Goal: Complete application form: Complete application form

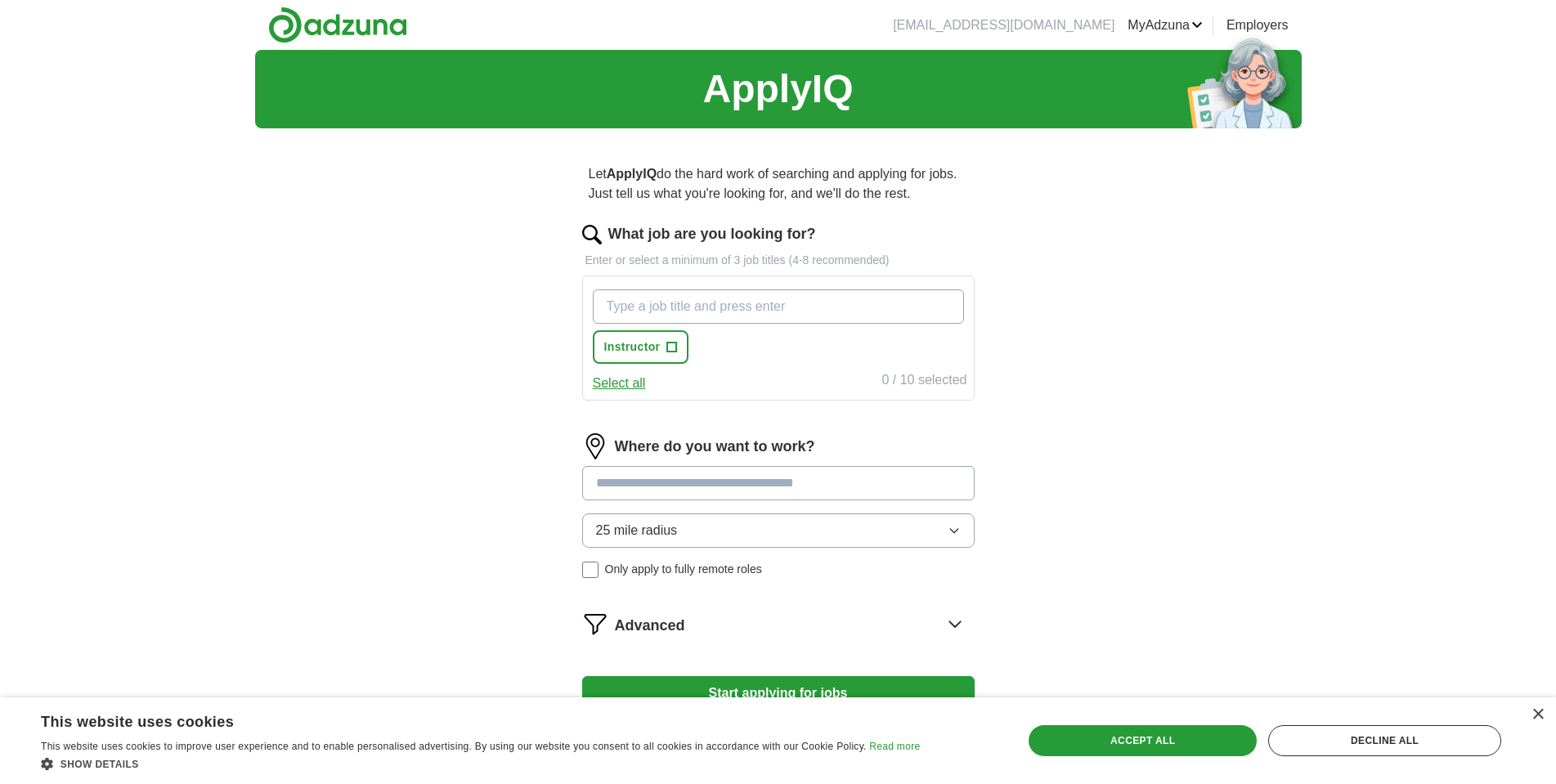
click at [734, 311] on input "What job are you looking for?" at bounding box center [778, 306] width 371 height 35
type input "Electronic Design"
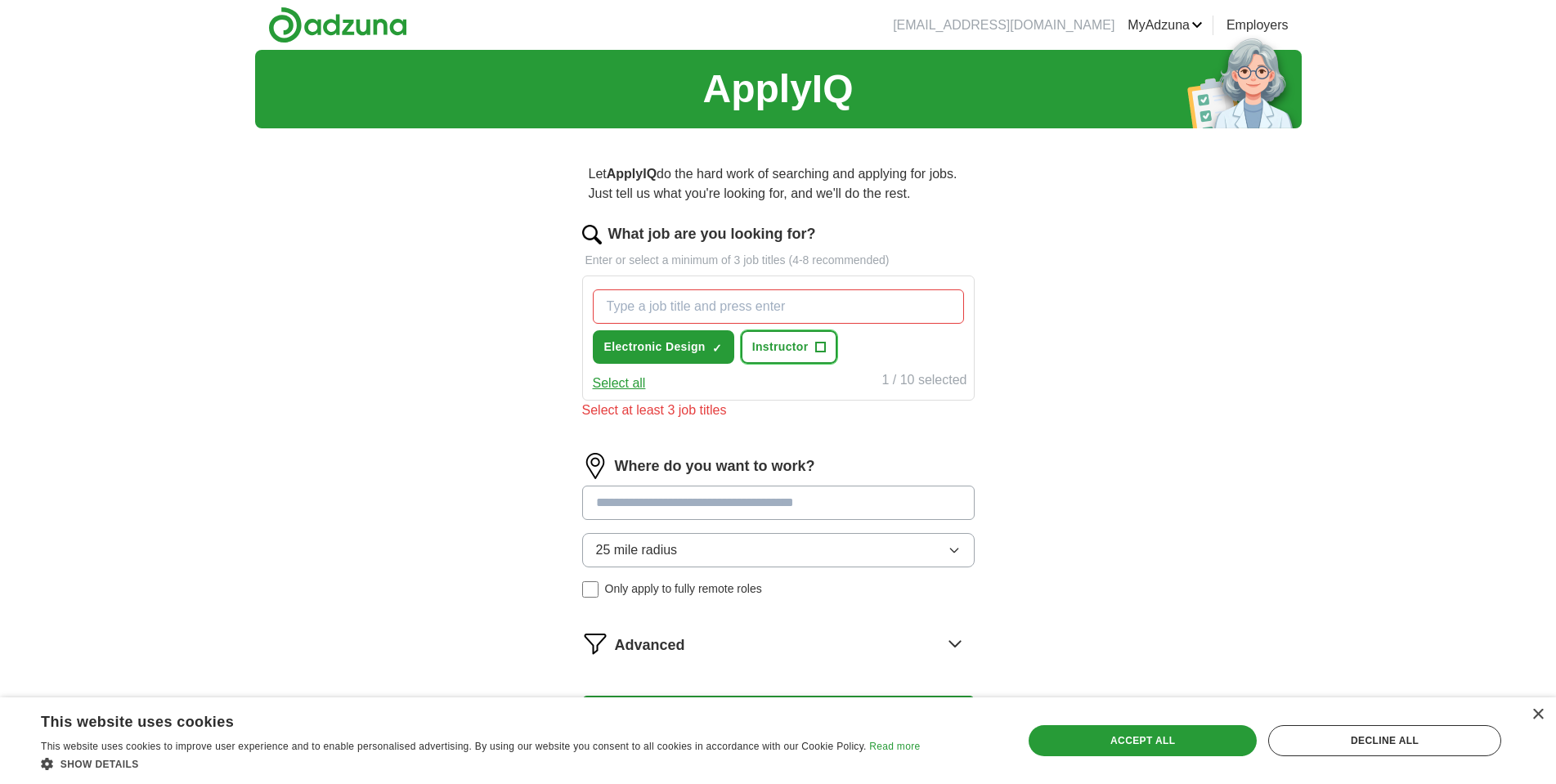
click at [823, 344] on span "+" at bounding box center [821, 347] width 10 height 13
click at [725, 306] on input "What job are you looking for?" at bounding box center [778, 306] width 371 height 35
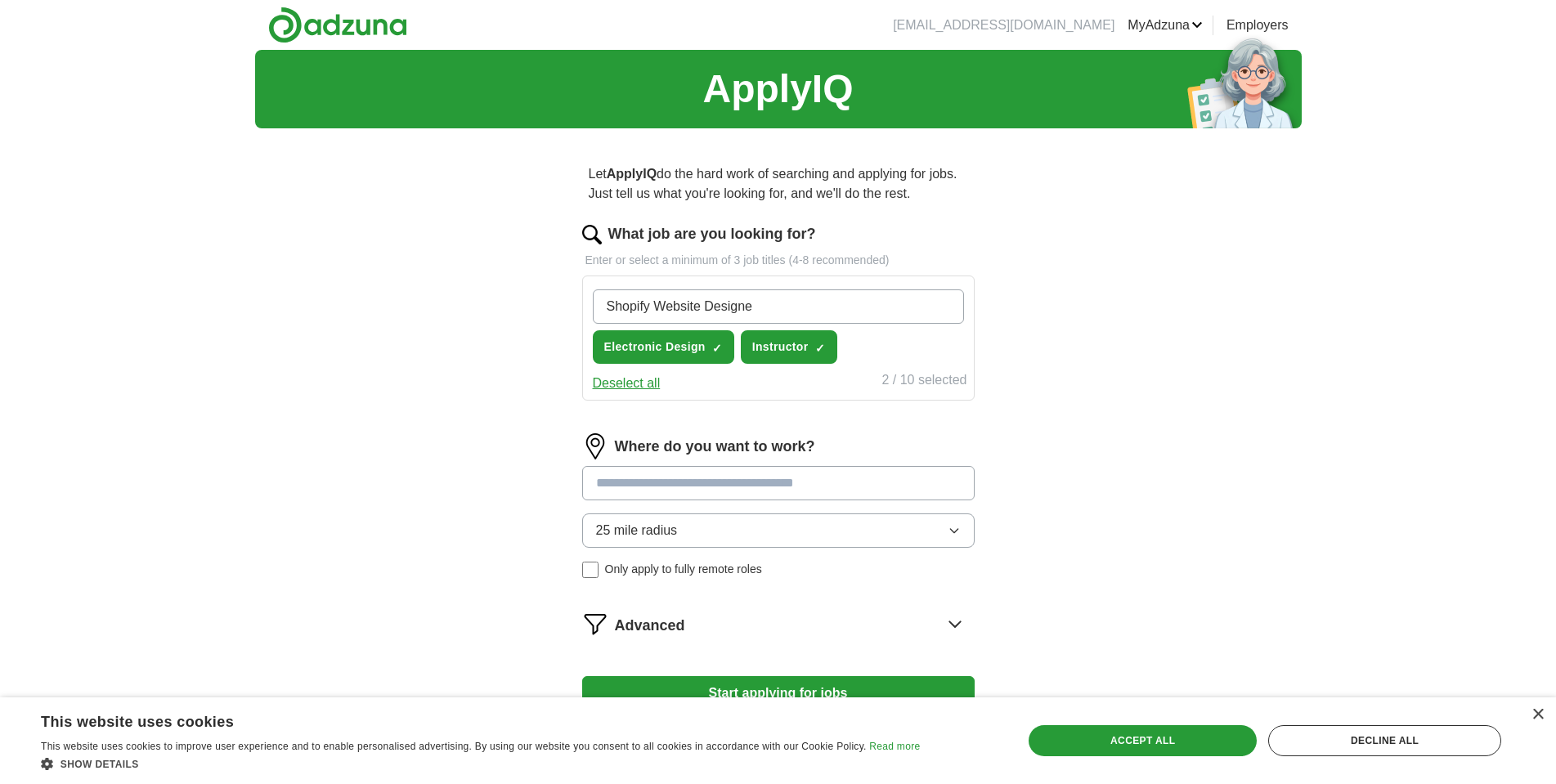
type input "Shopify Website Designer"
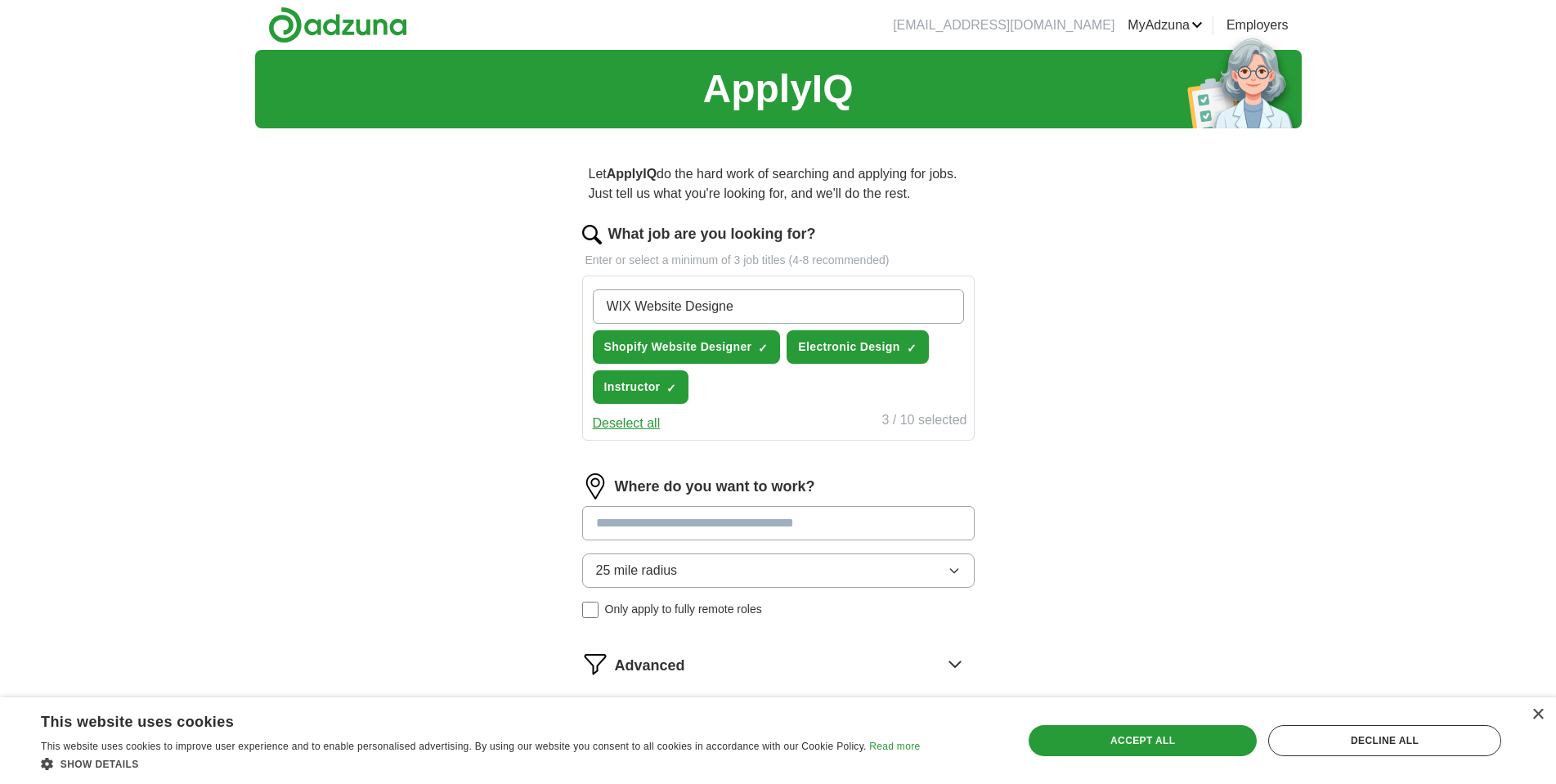
type input "WIX Website Designer"
click at [681, 524] on input at bounding box center [778, 523] width 392 height 35
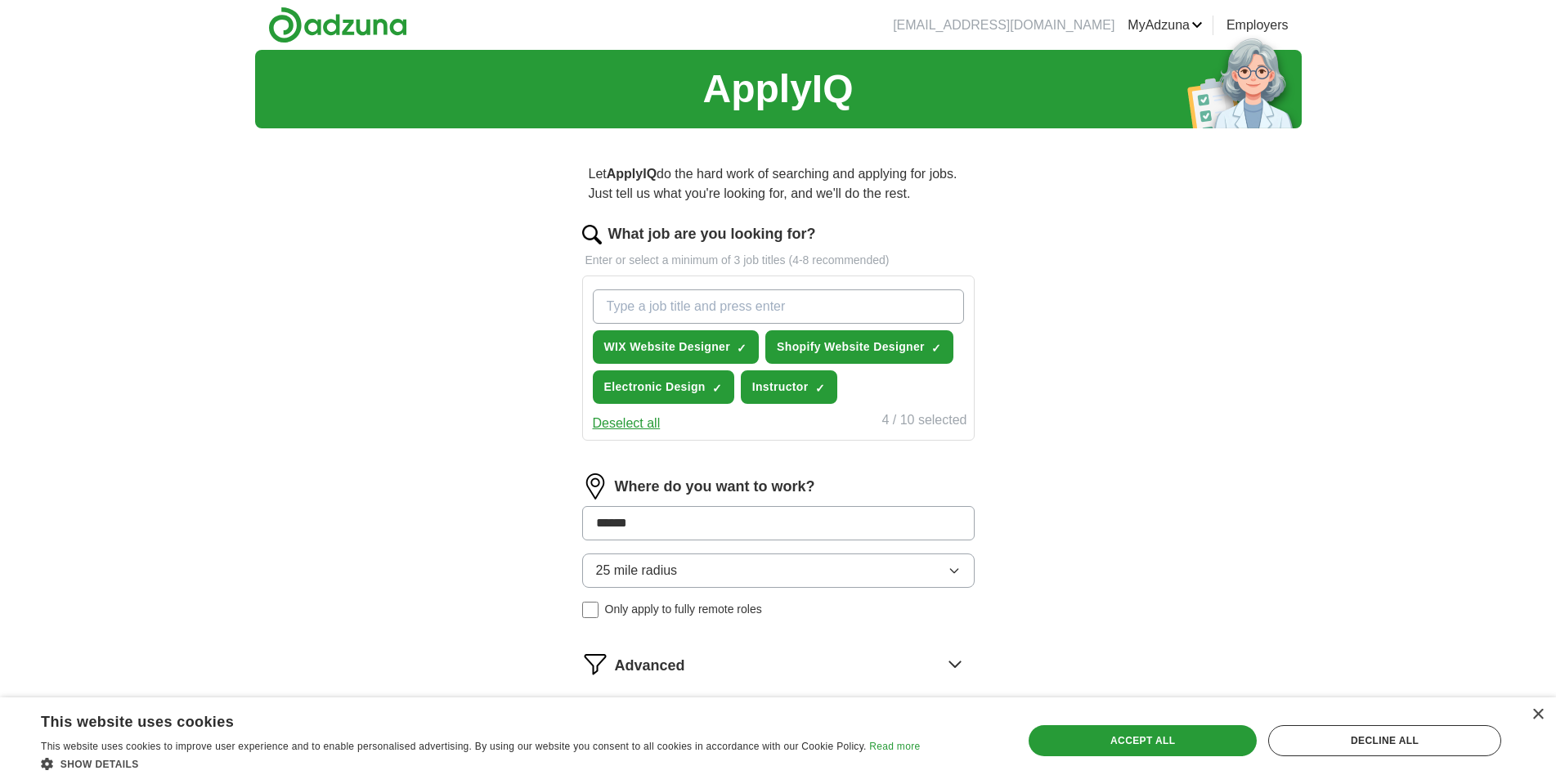
type input "******"
click at [954, 571] on div "Where do you want to work? ****** Enter a location and select from the list, or…" at bounding box center [778, 571] width 392 height 197
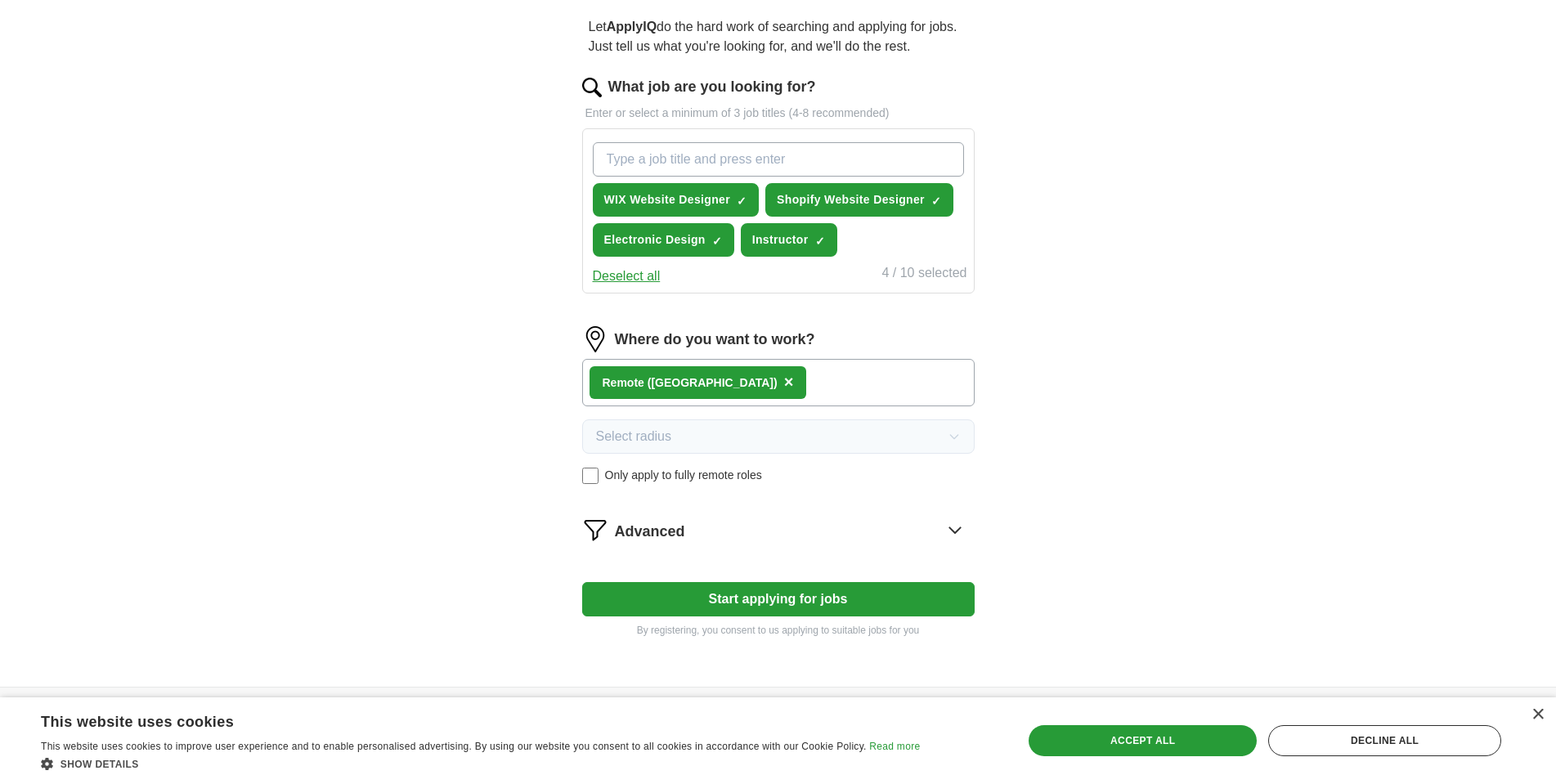
scroll to position [215, 0]
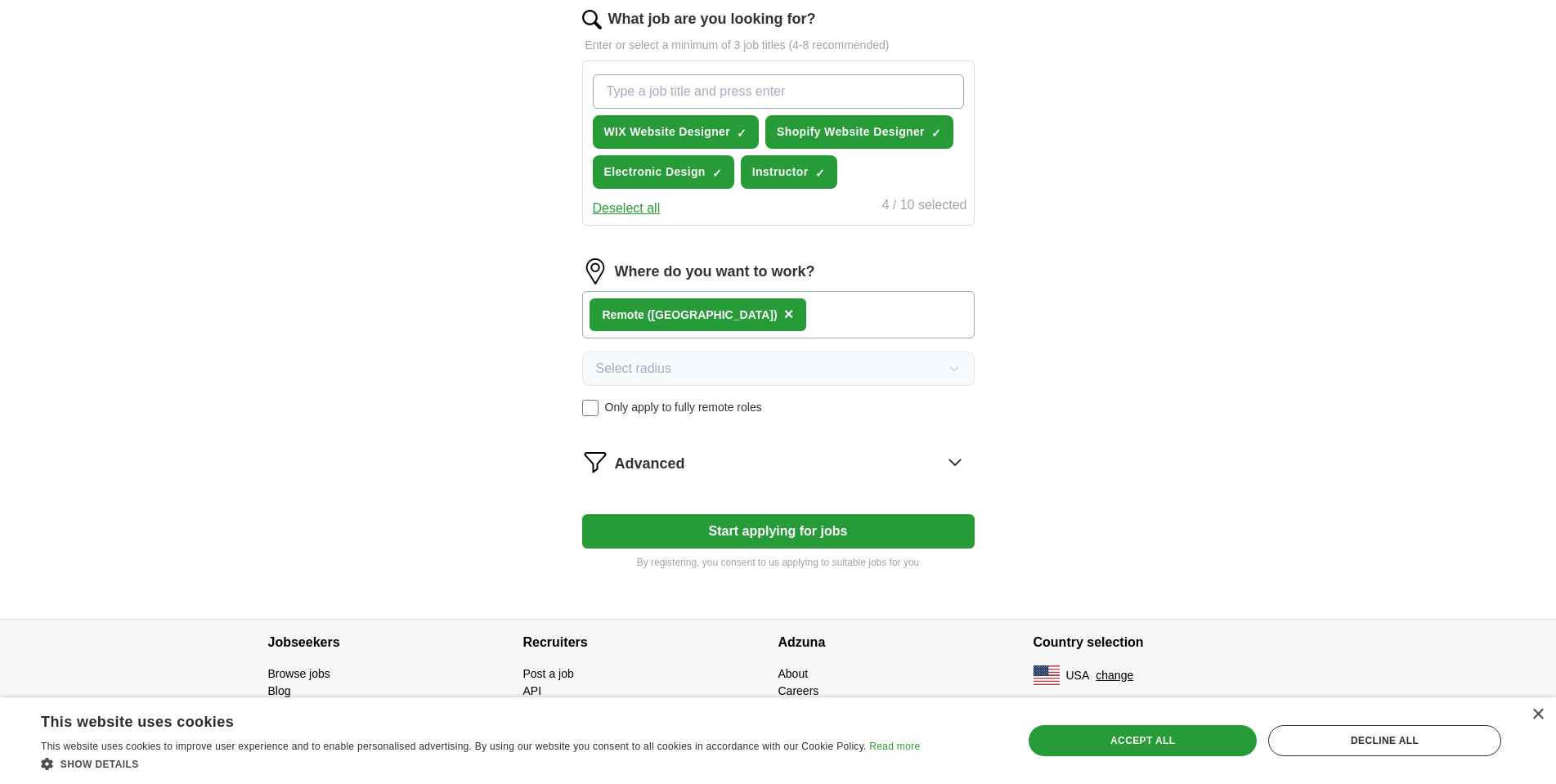
click at [954, 462] on icon at bounding box center [955, 461] width 26 height 26
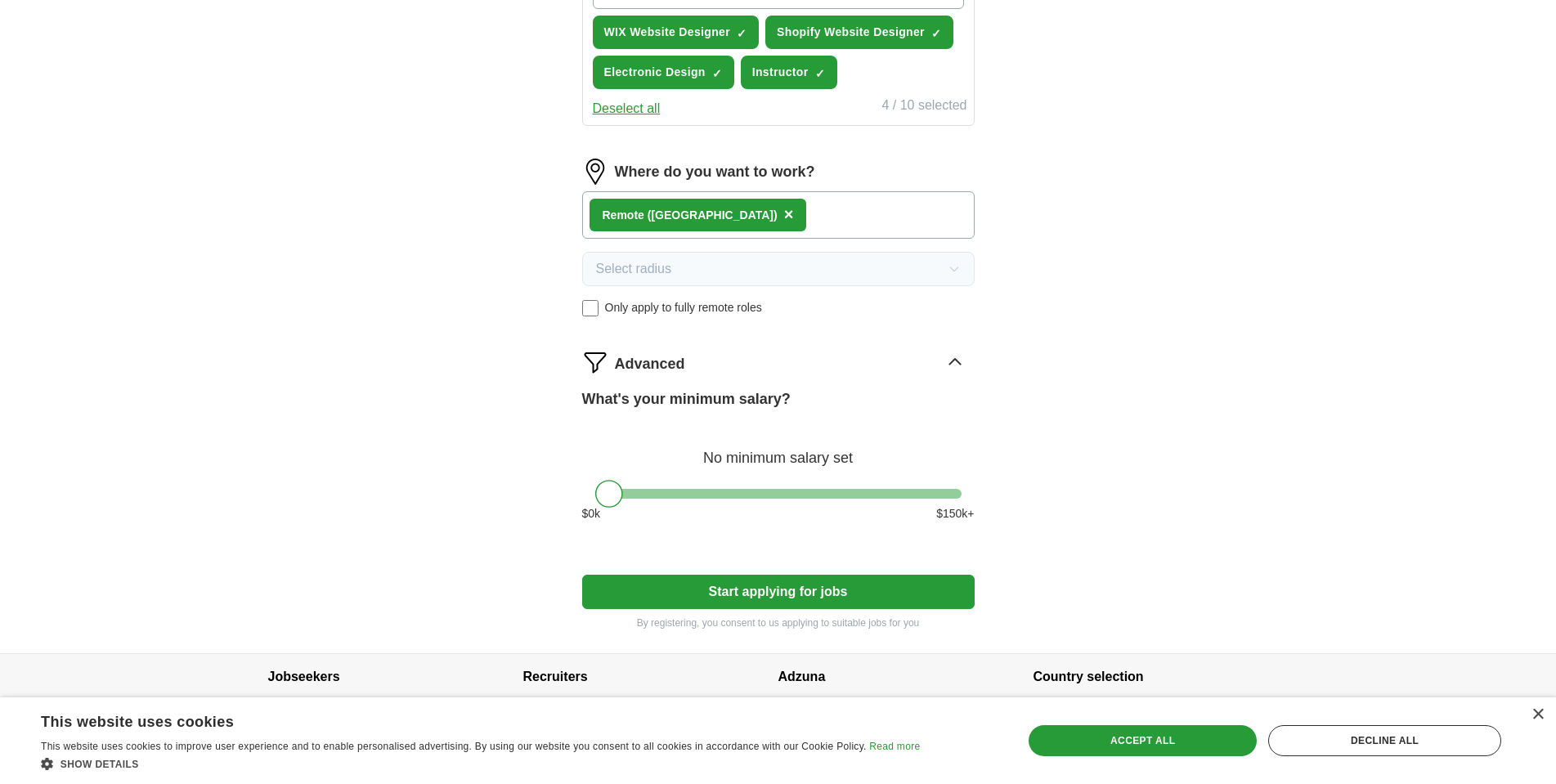
scroll to position [349, 0]
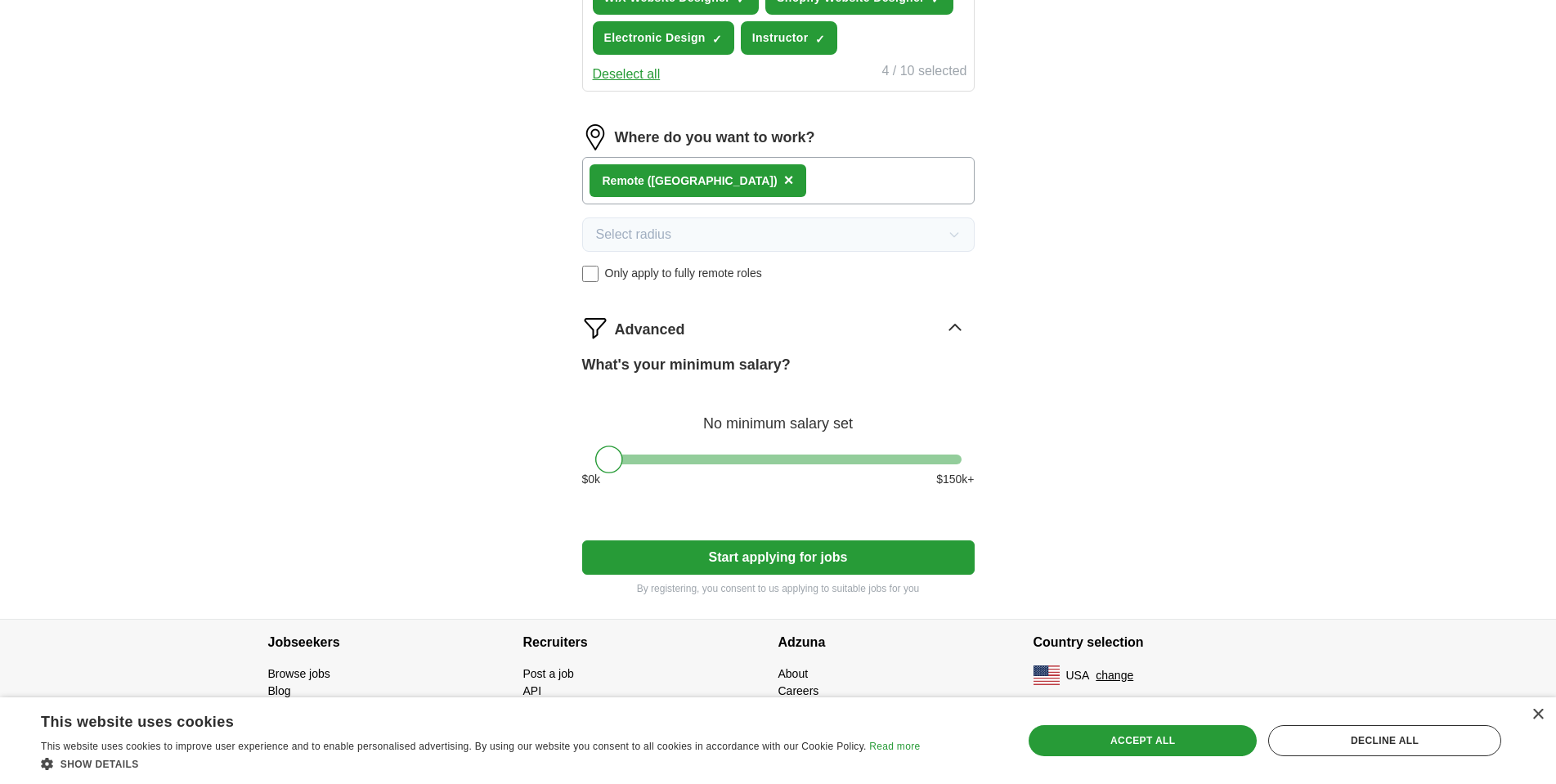
drag, startPoint x: 825, startPoint y: 550, endPoint x: 833, endPoint y: 553, distance: 8.5
click at [830, 555] on button "Start applying for jobs" at bounding box center [778, 557] width 392 height 35
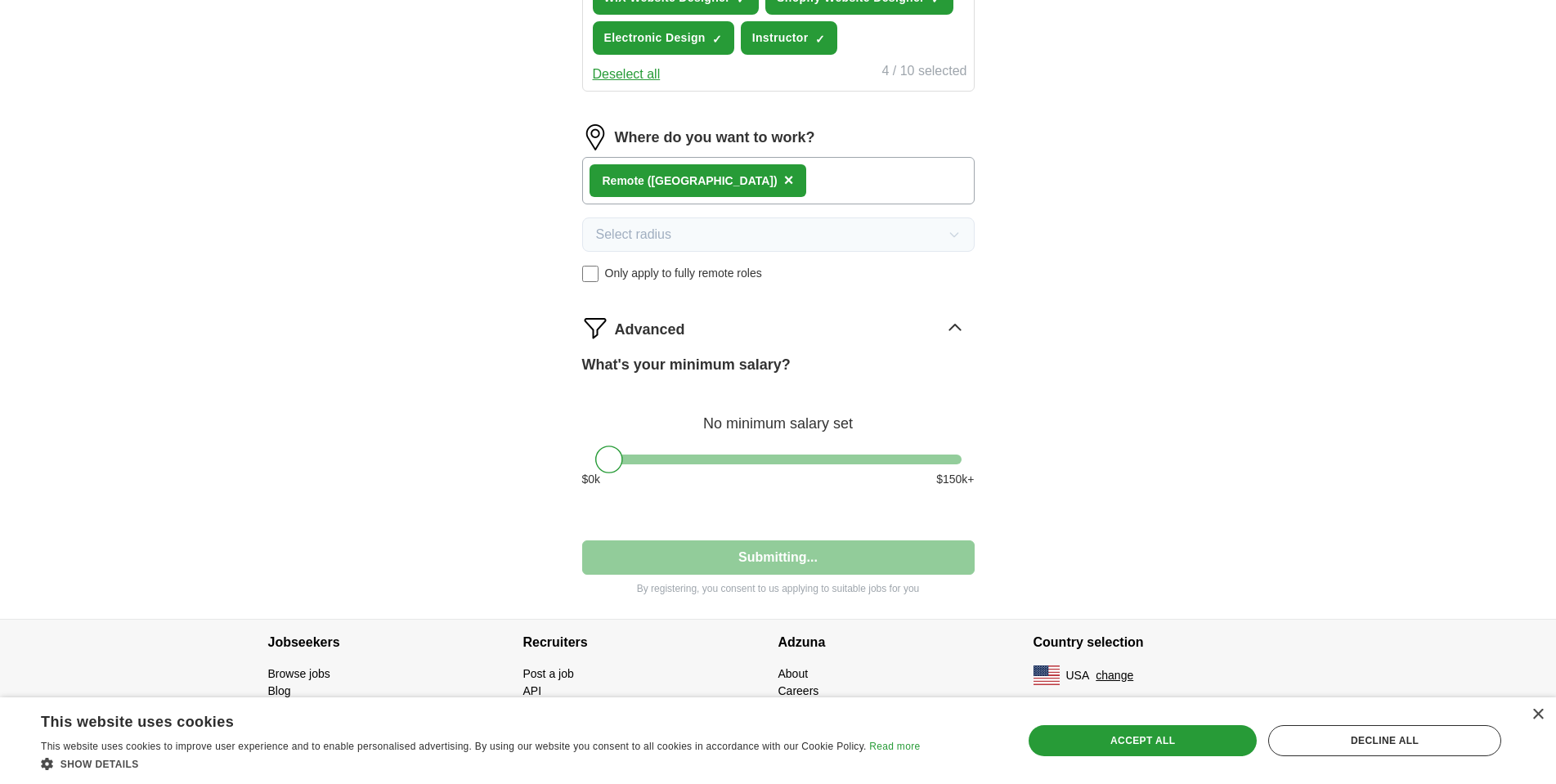
select select "**"
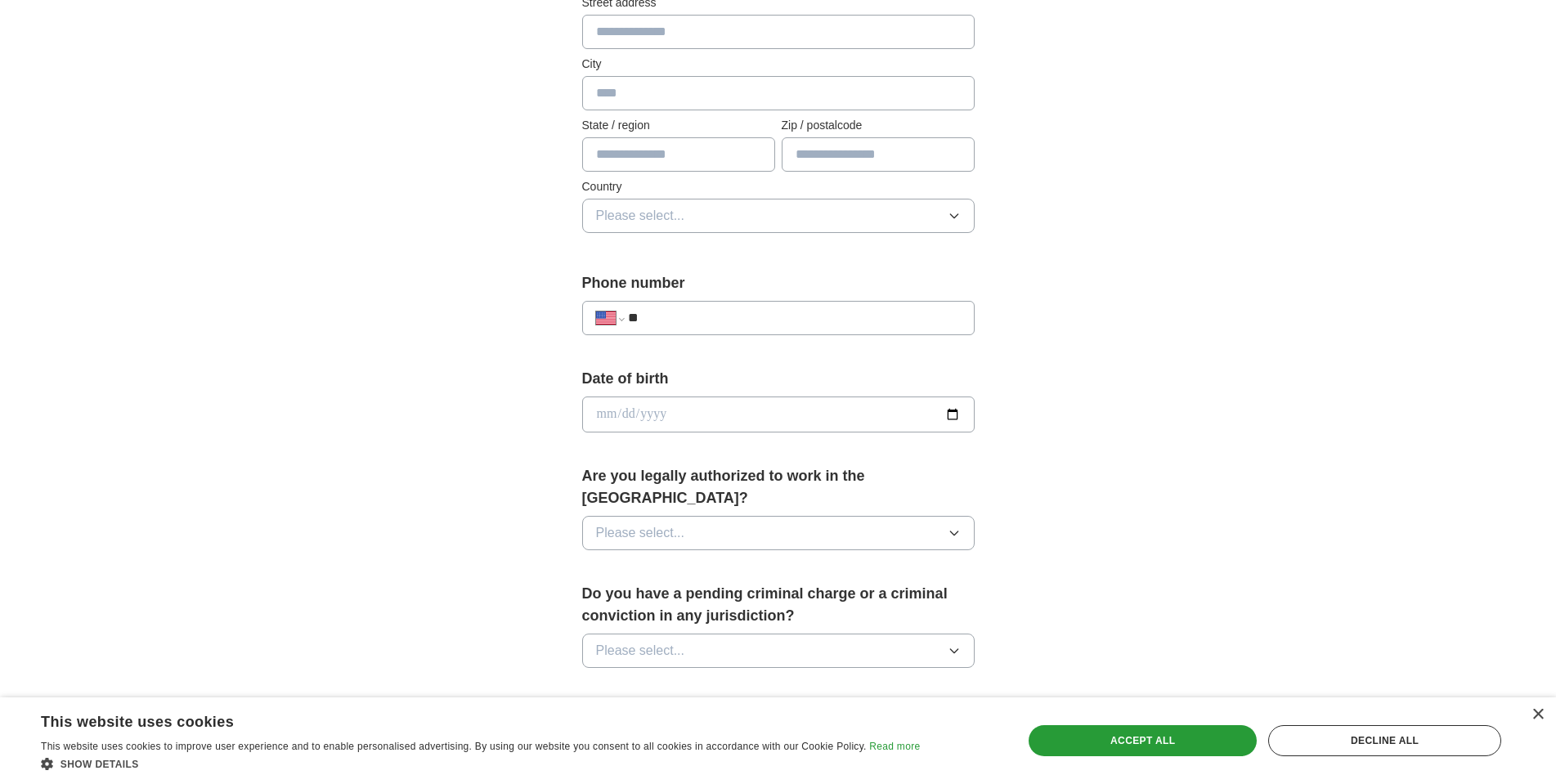
scroll to position [409, 0]
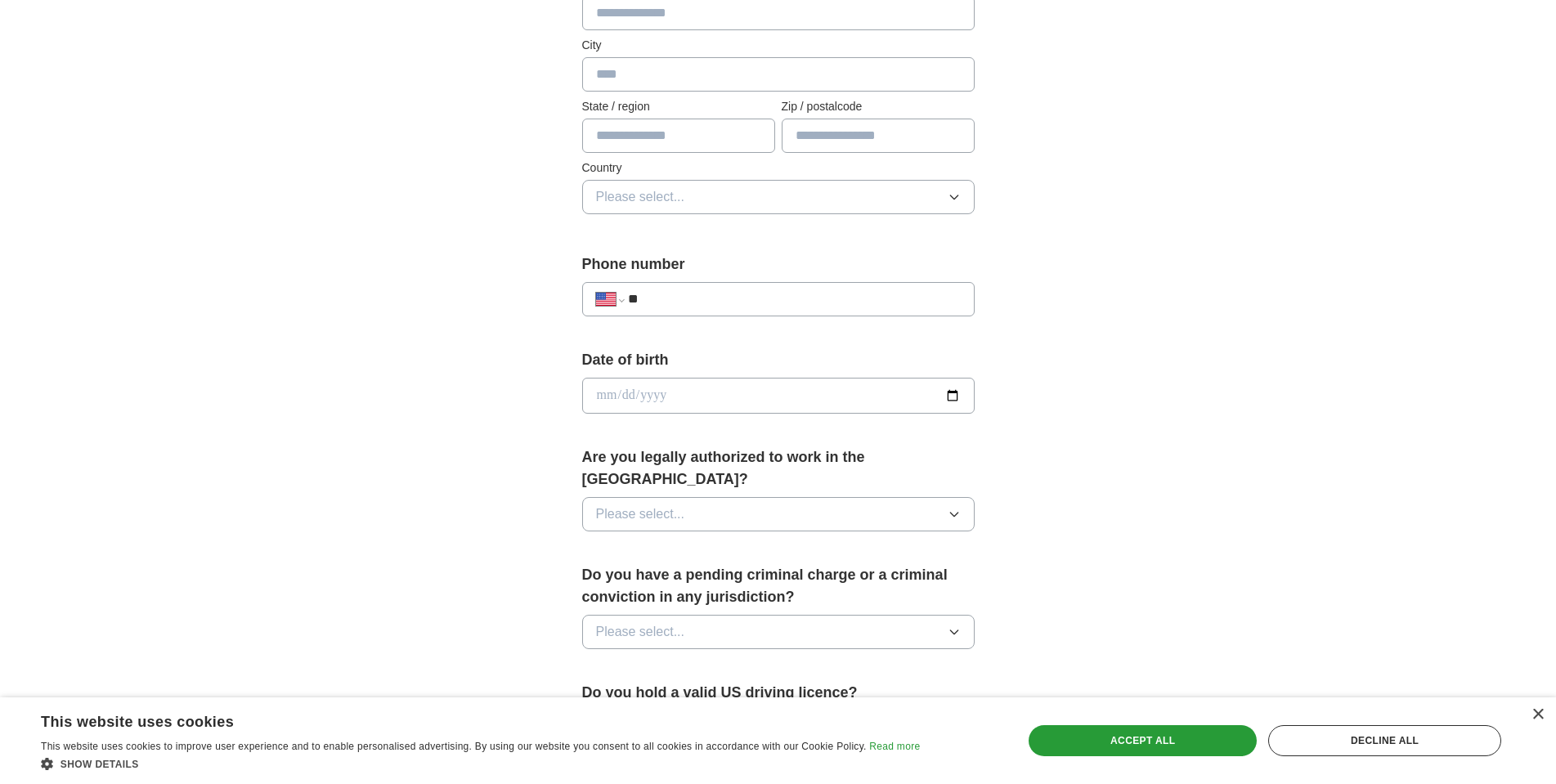
click at [954, 508] on icon "button" at bounding box center [954, 514] width 13 height 13
click at [905, 542] on div "Yes" at bounding box center [778, 551] width 365 height 19
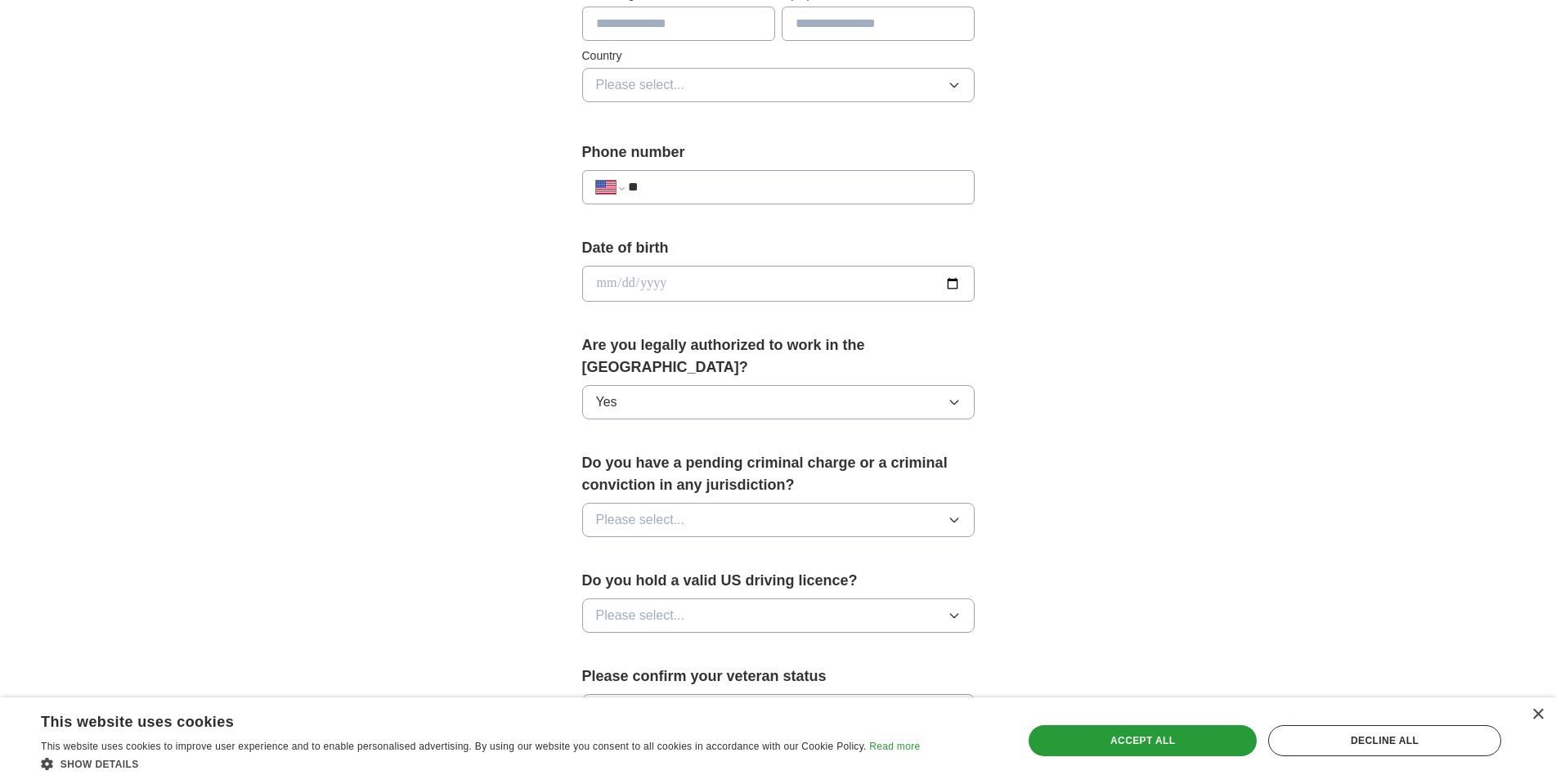
scroll to position [654, 0]
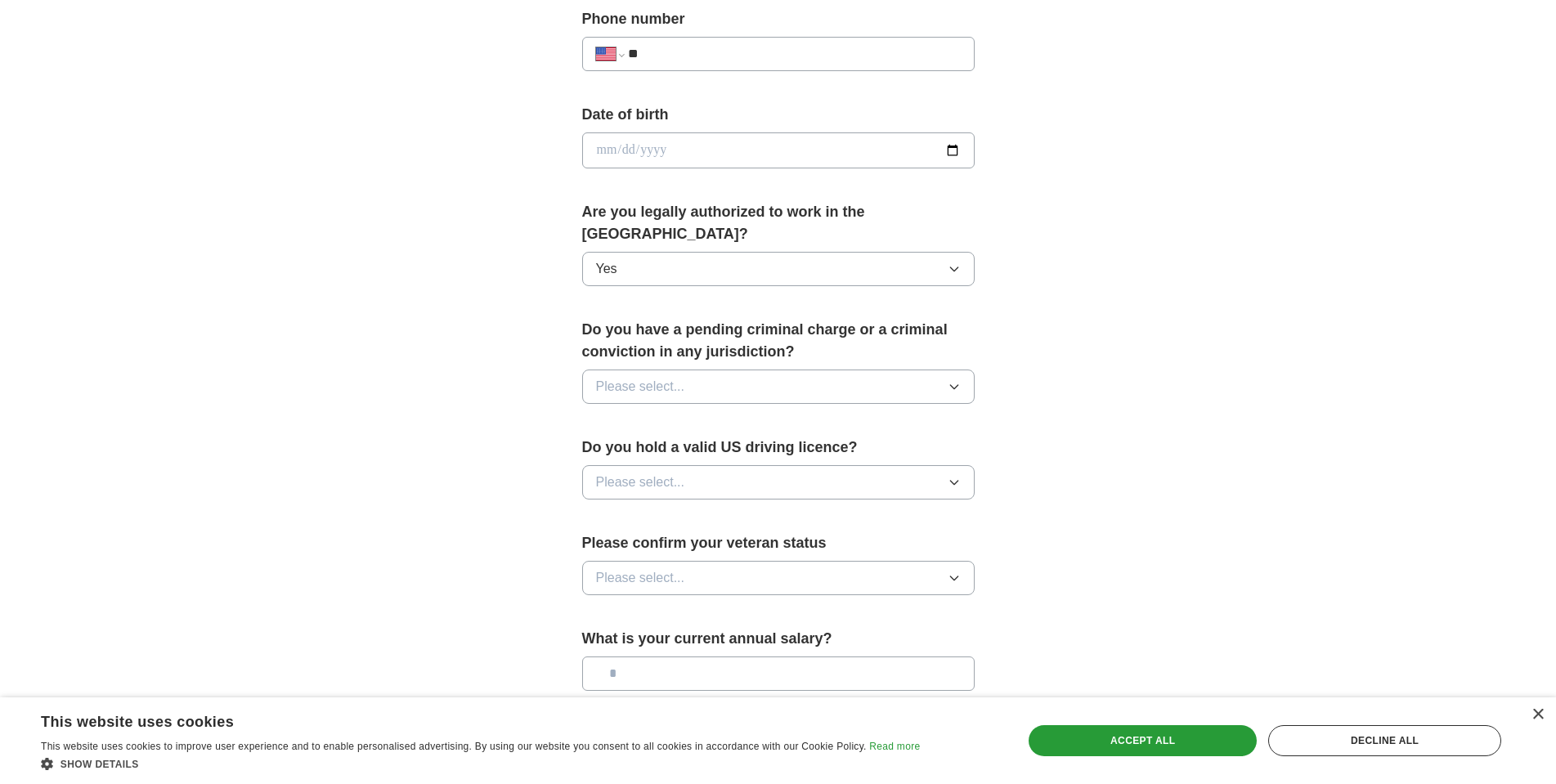
click at [939, 369] on button "Please select..." at bounding box center [778, 386] width 392 height 35
click at [916, 448] on div "No" at bounding box center [778, 457] width 365 height 19
click at [958, 476] on icon "button" at bounding box center [954, 482] width 13 height 13
click at [937, 511] on div "Yes" at bounding box center [778, 520] width 365 height 19
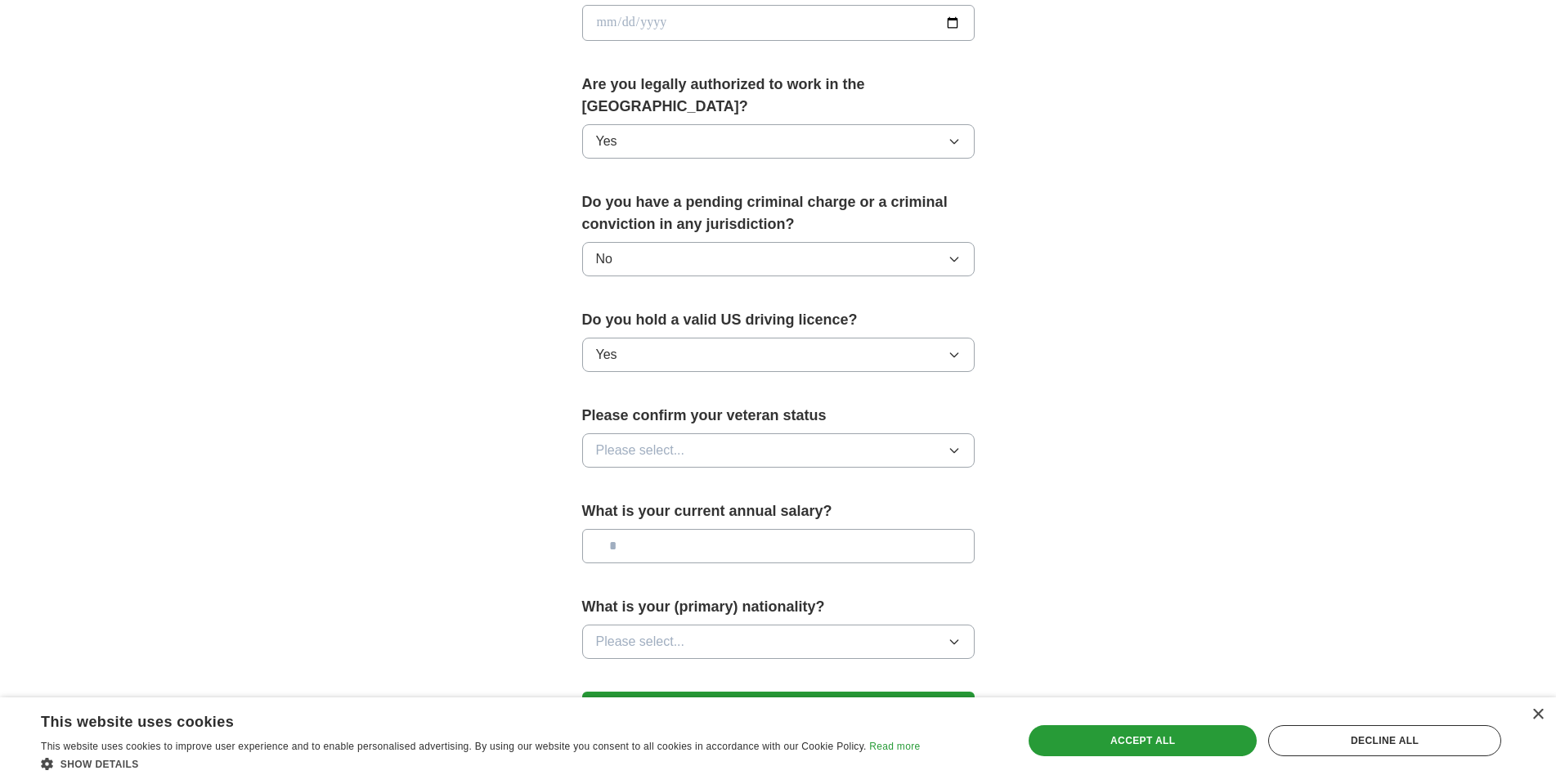
scroll to position [818, 0]
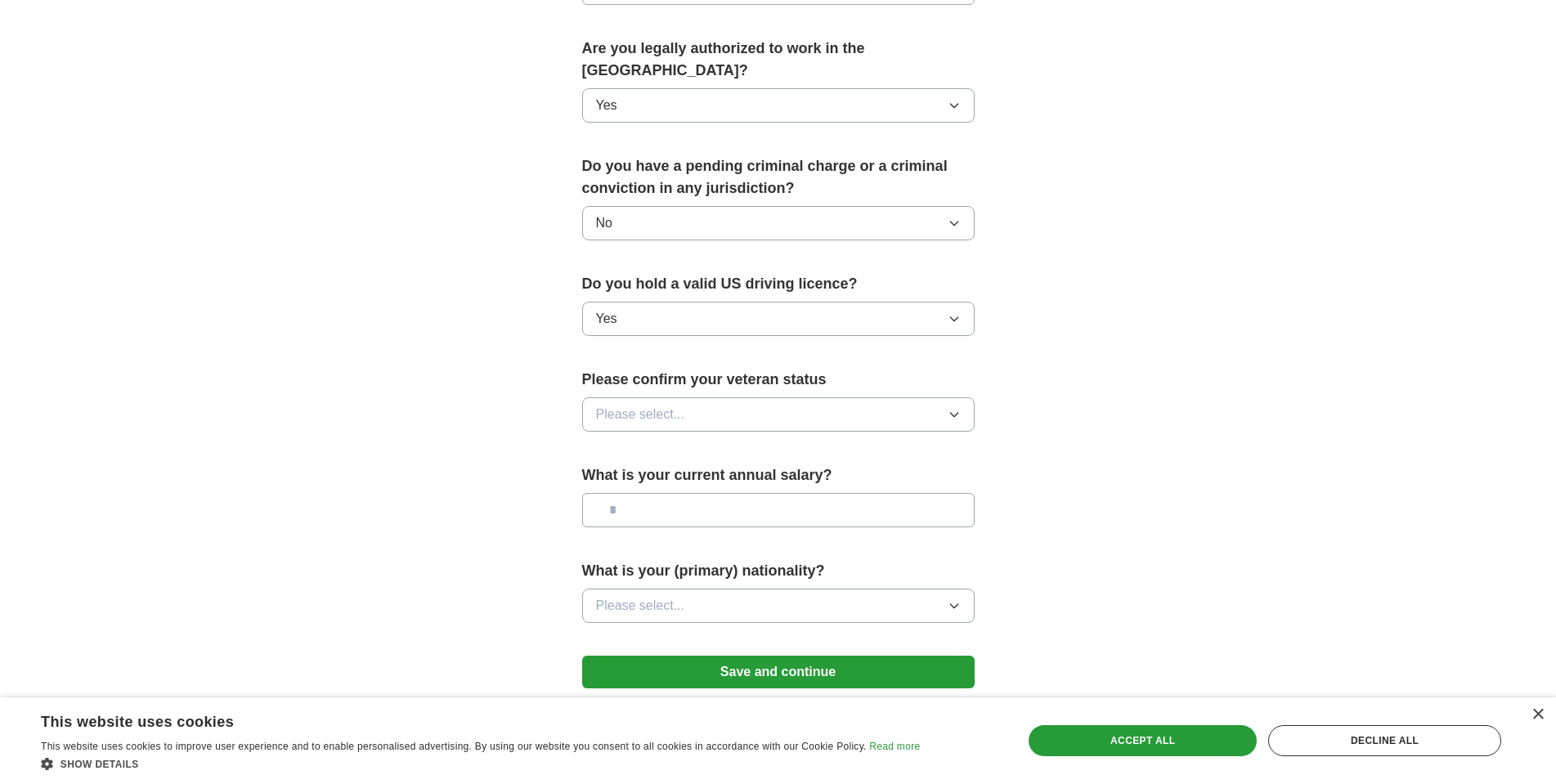
click at [955, 413] on icon "button" at bounding box center [954, 415] width 8 height 4
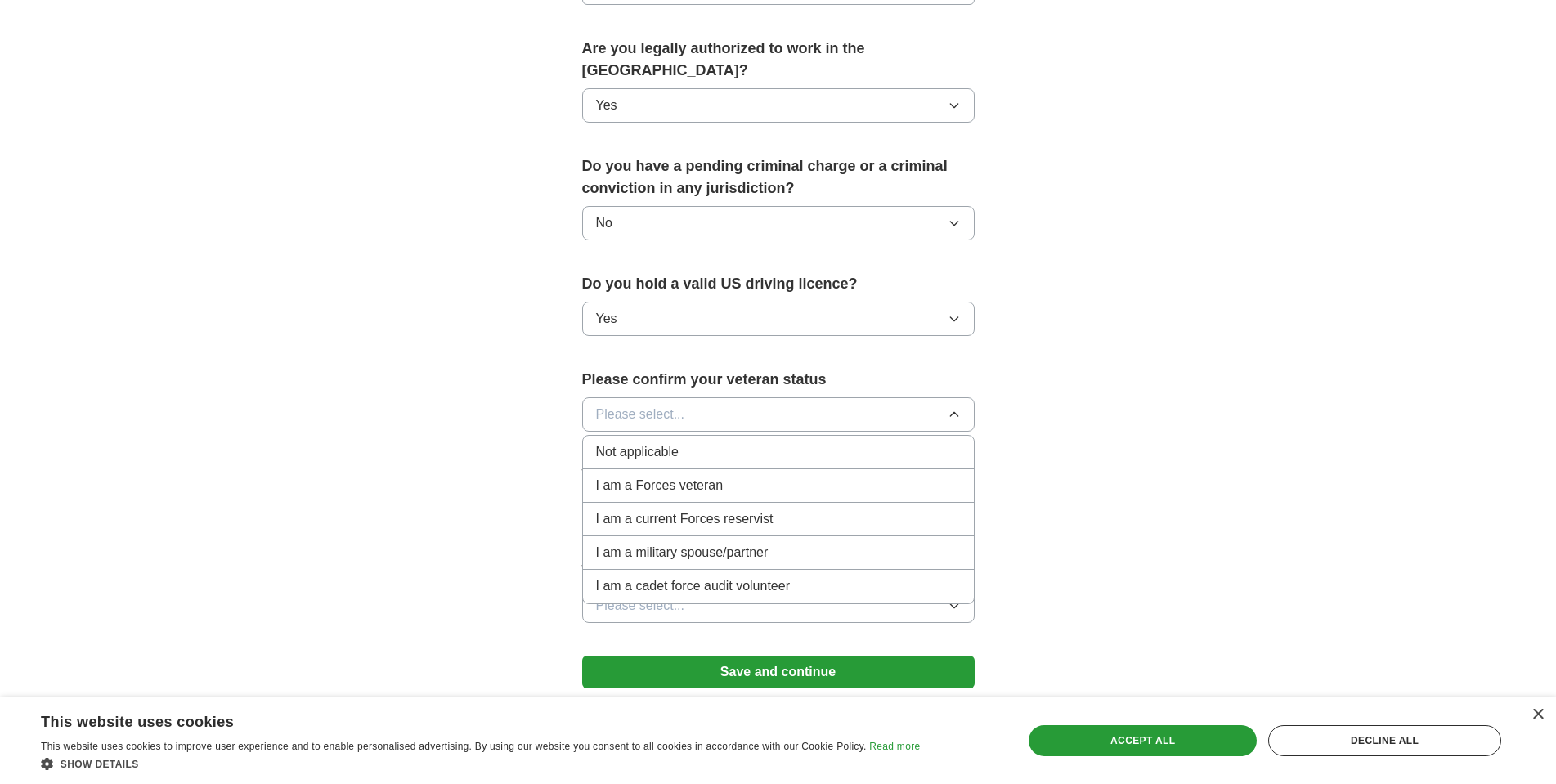
click at [941, 442] on div "Not applicable" at bounding box center [778, 451] width 365 height 19
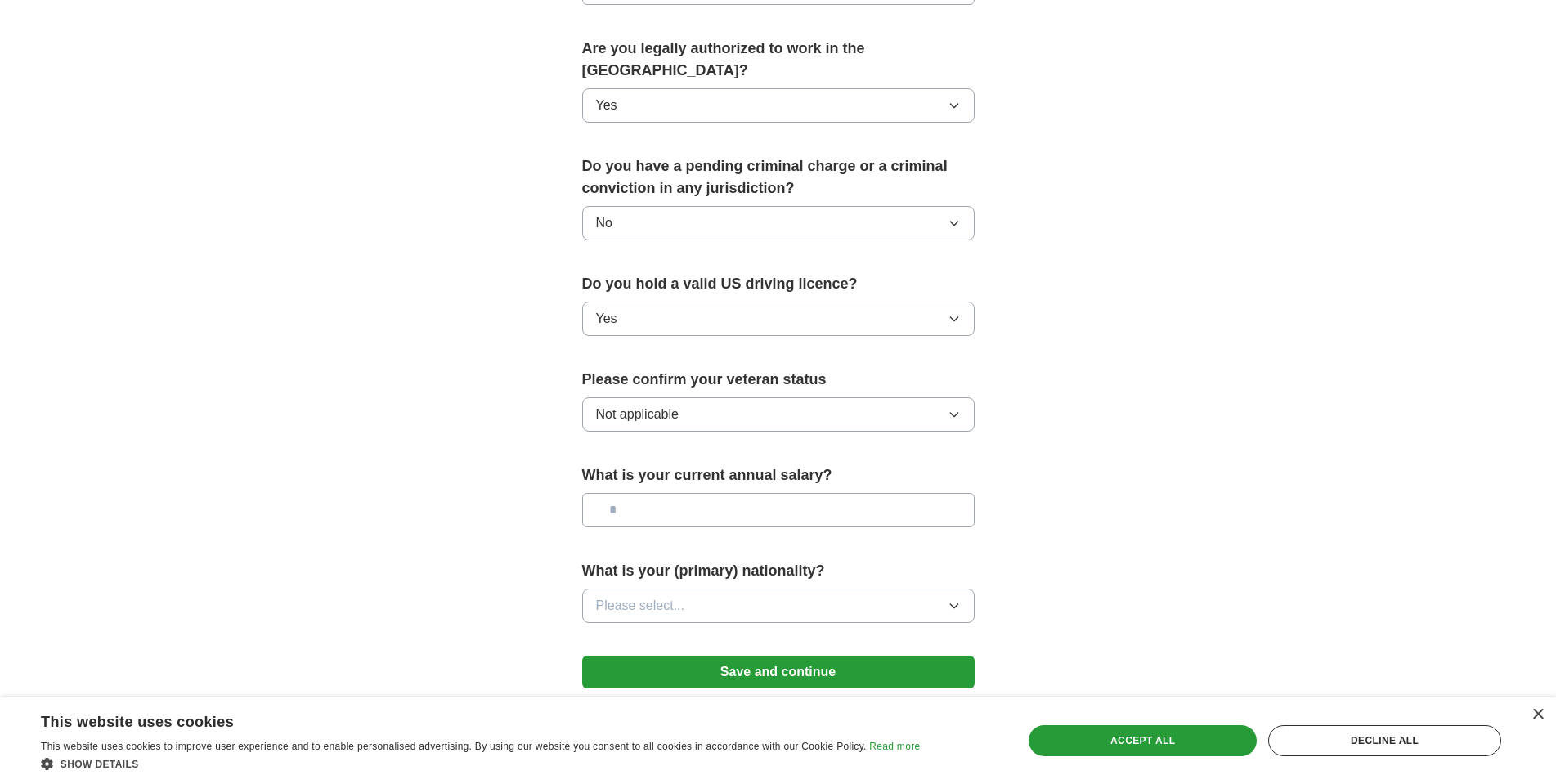
scroll to position [897, 0]
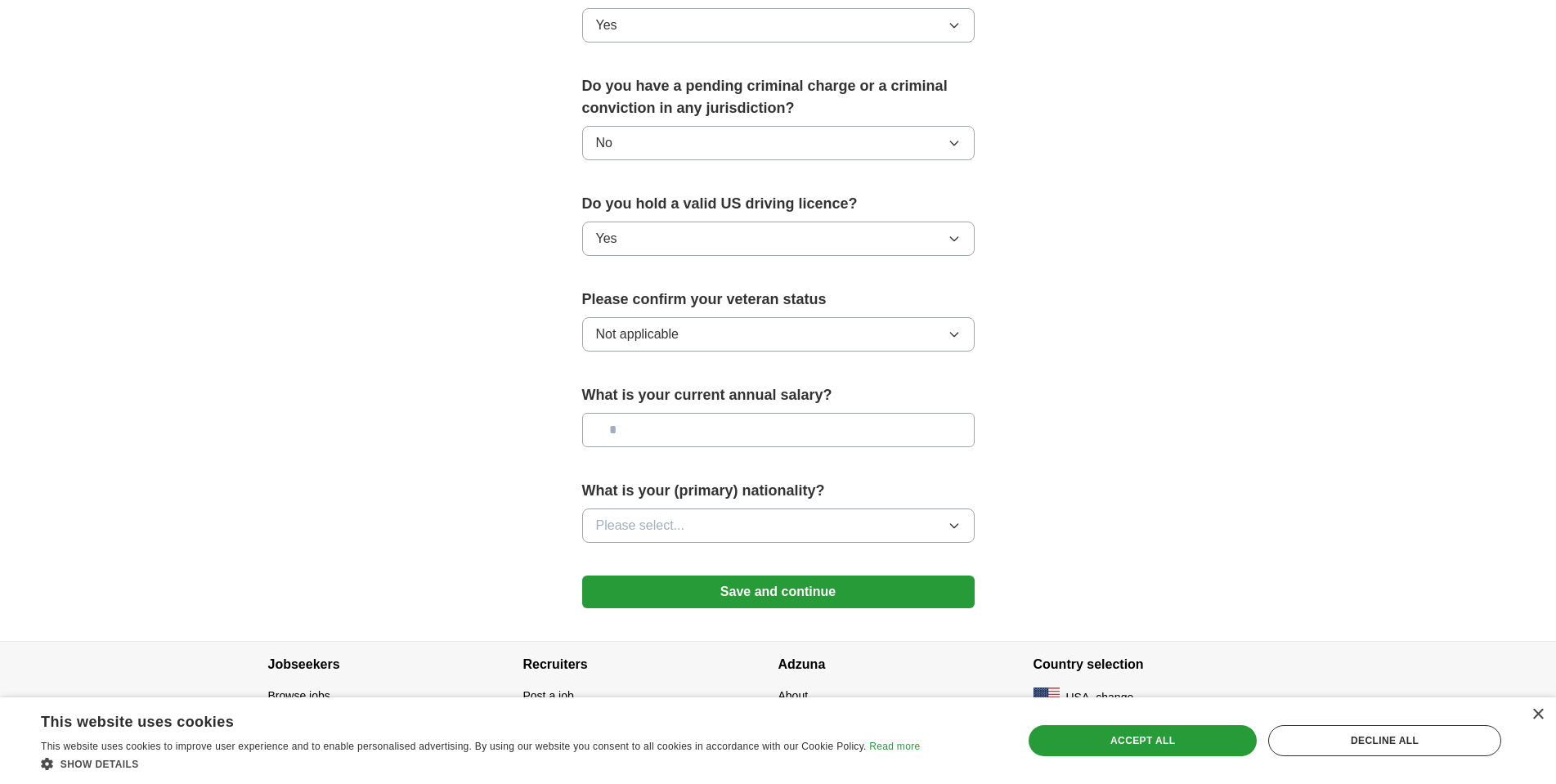
click at [951, 519] on icon "button" at bounding box center [954, 525] width 13 height 13
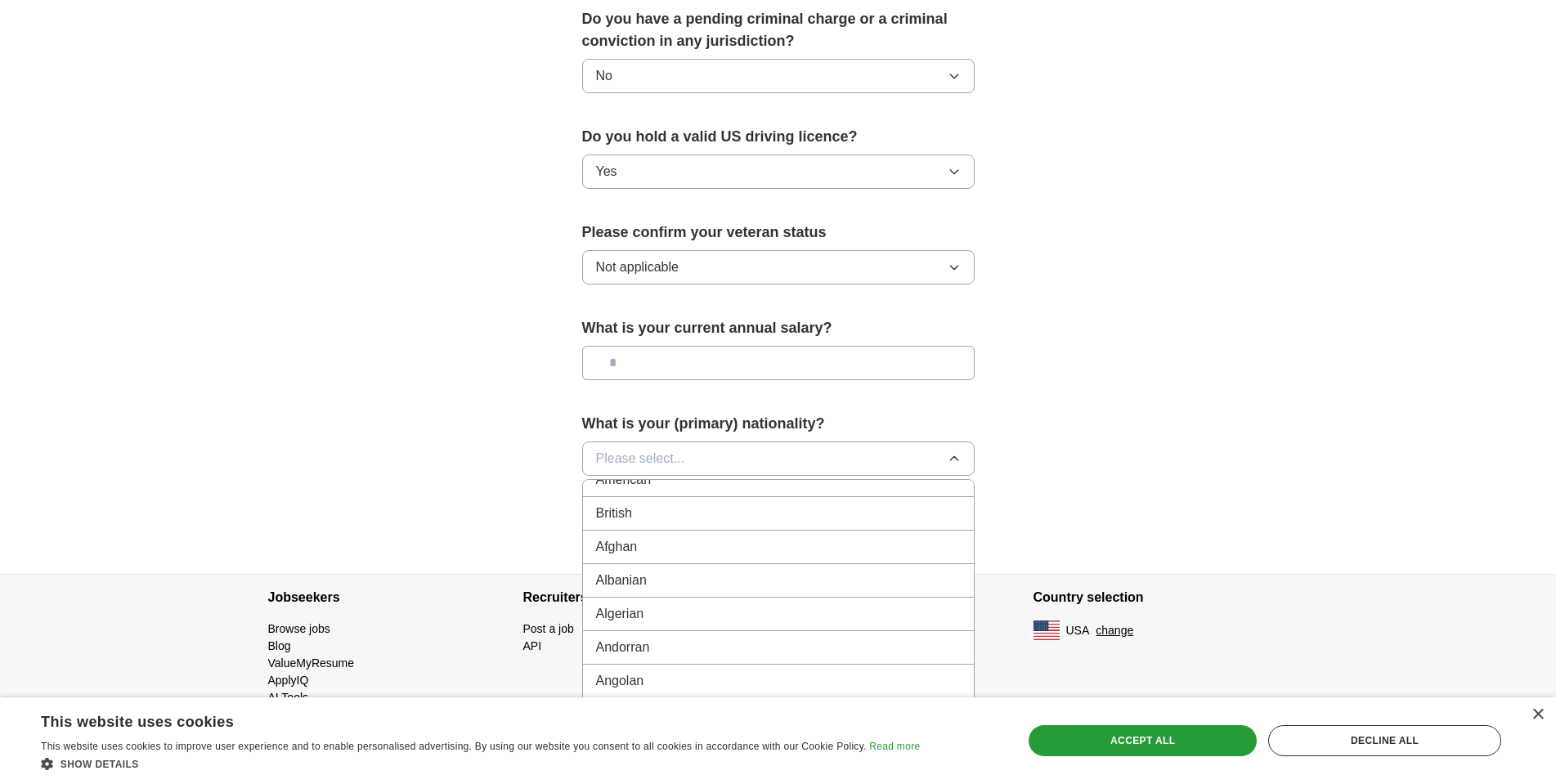
scroll to position [0, 0]
click at [734, 487] on div "American" at bounding box center [778, 496] width 365 height 19
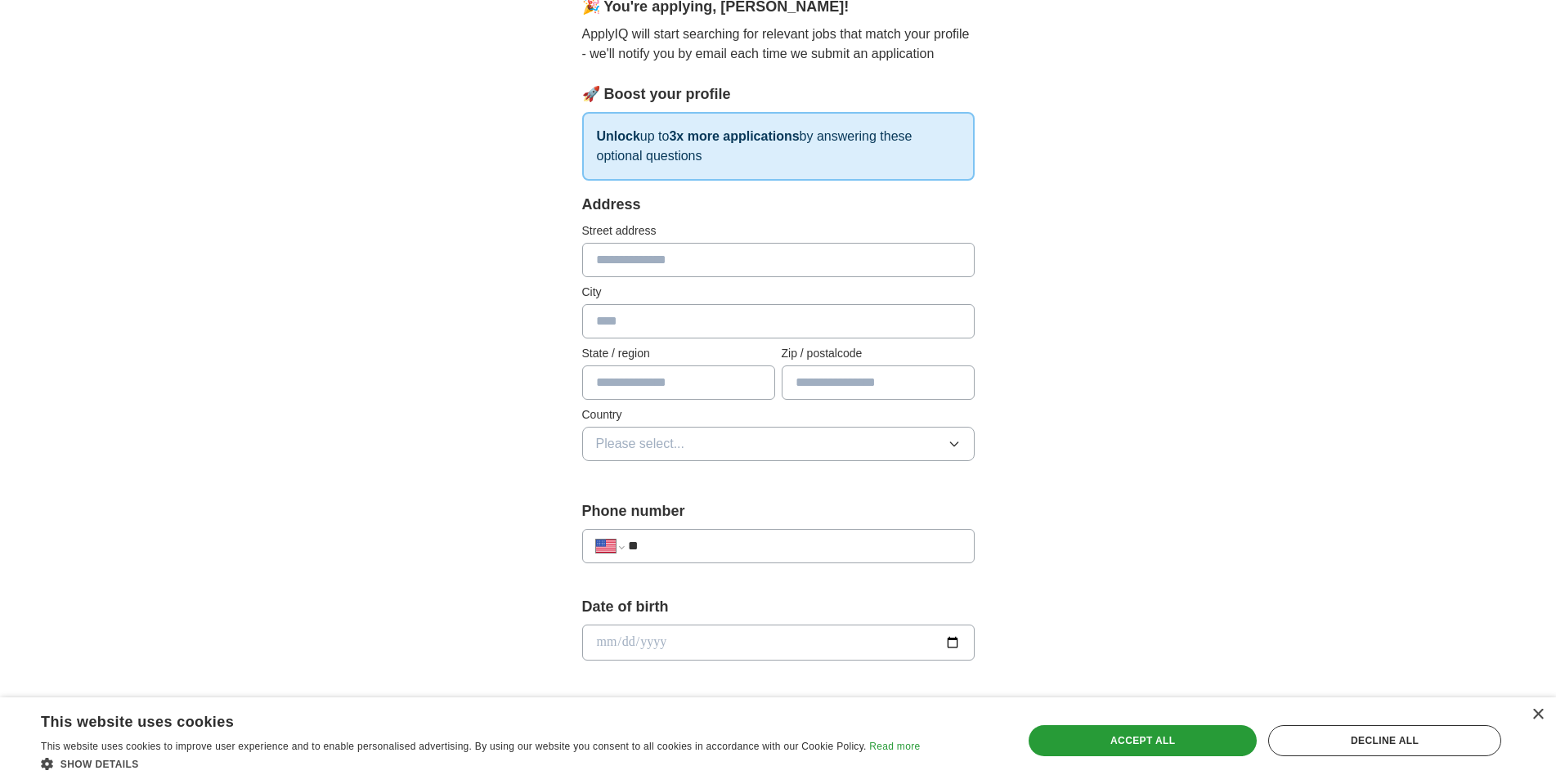
scroll to position [80, 0]
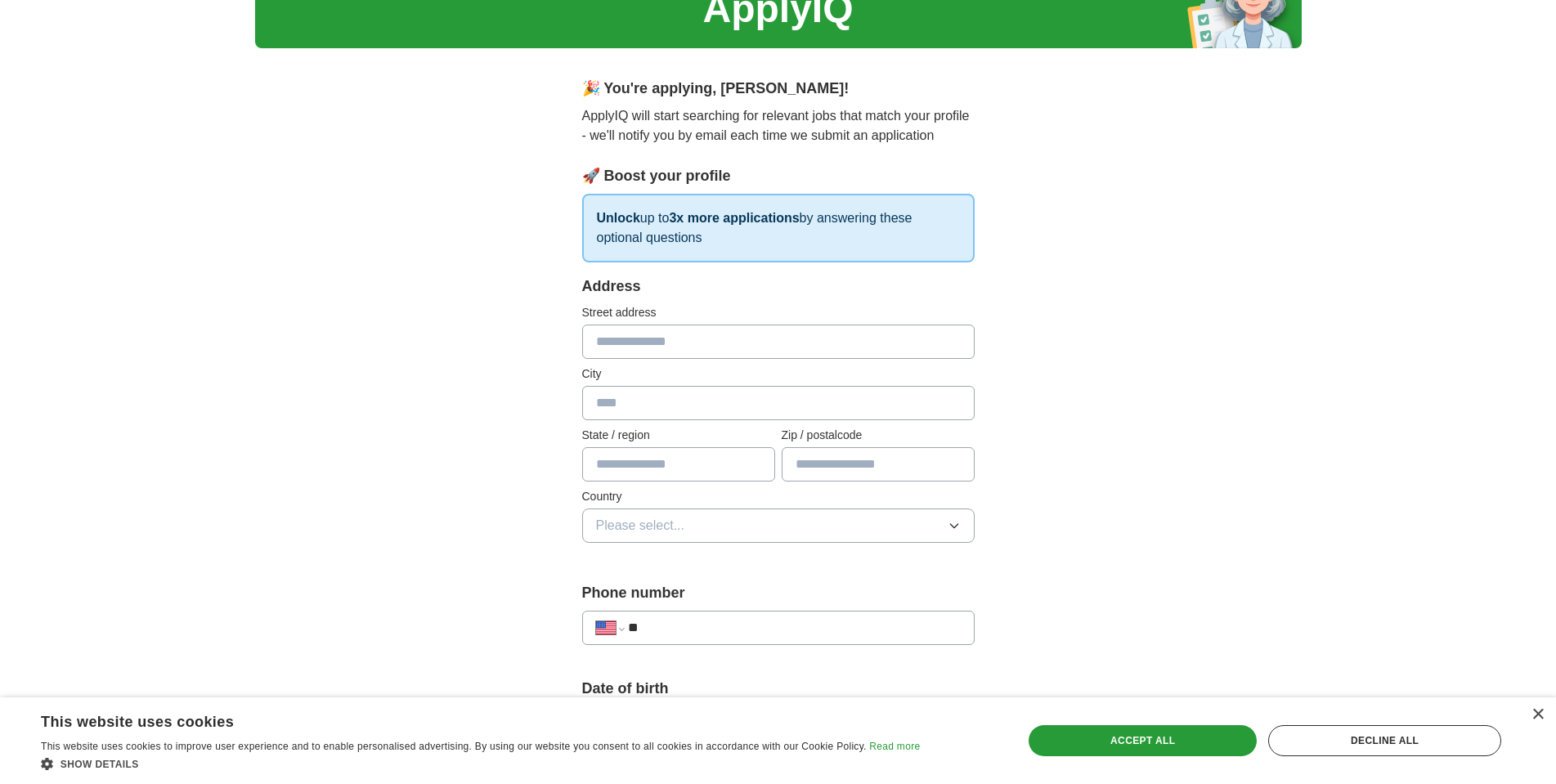
click at [658, 468] on input "text" at bounding box center [678, 464] width 193 height 35
click at [1374, 355] on div "**********" at bounding box center [778, 714] width 1556 height 1488
click at [642, 468] on input "text" at bounding box center [678, 464] width 193 height 35
type input "**"
click at [1267, 268] on div "**********" at bounding box center [778, 714] width 1047 height 1488
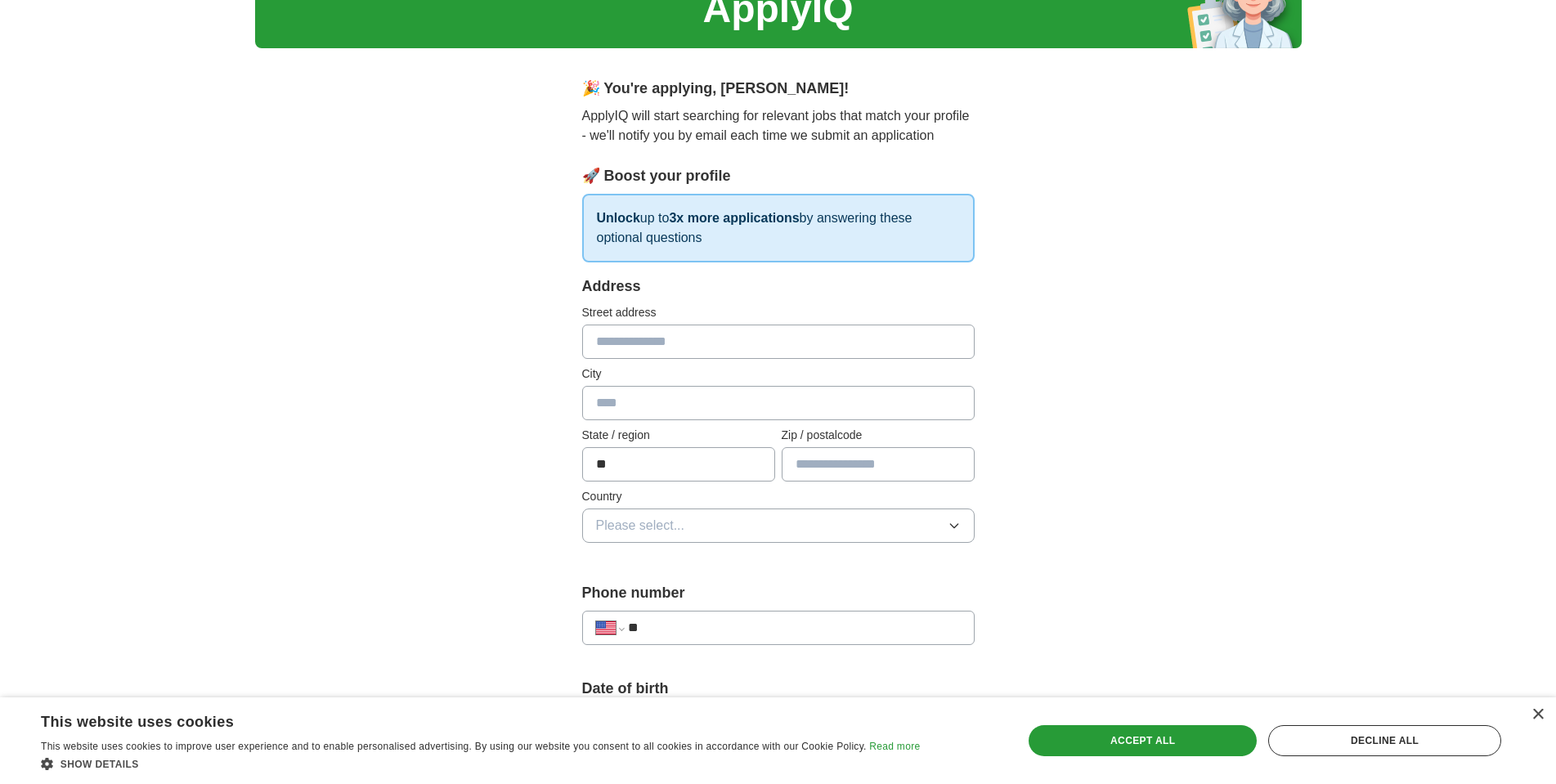
click at [896, 514] on button "Please select..." at bounding box center [778, 526] width 392 height 35
click at [745, 594] on div "[GEOGRAPHIC_DATA]" at bounding box center [778, 596] width 365 height 19
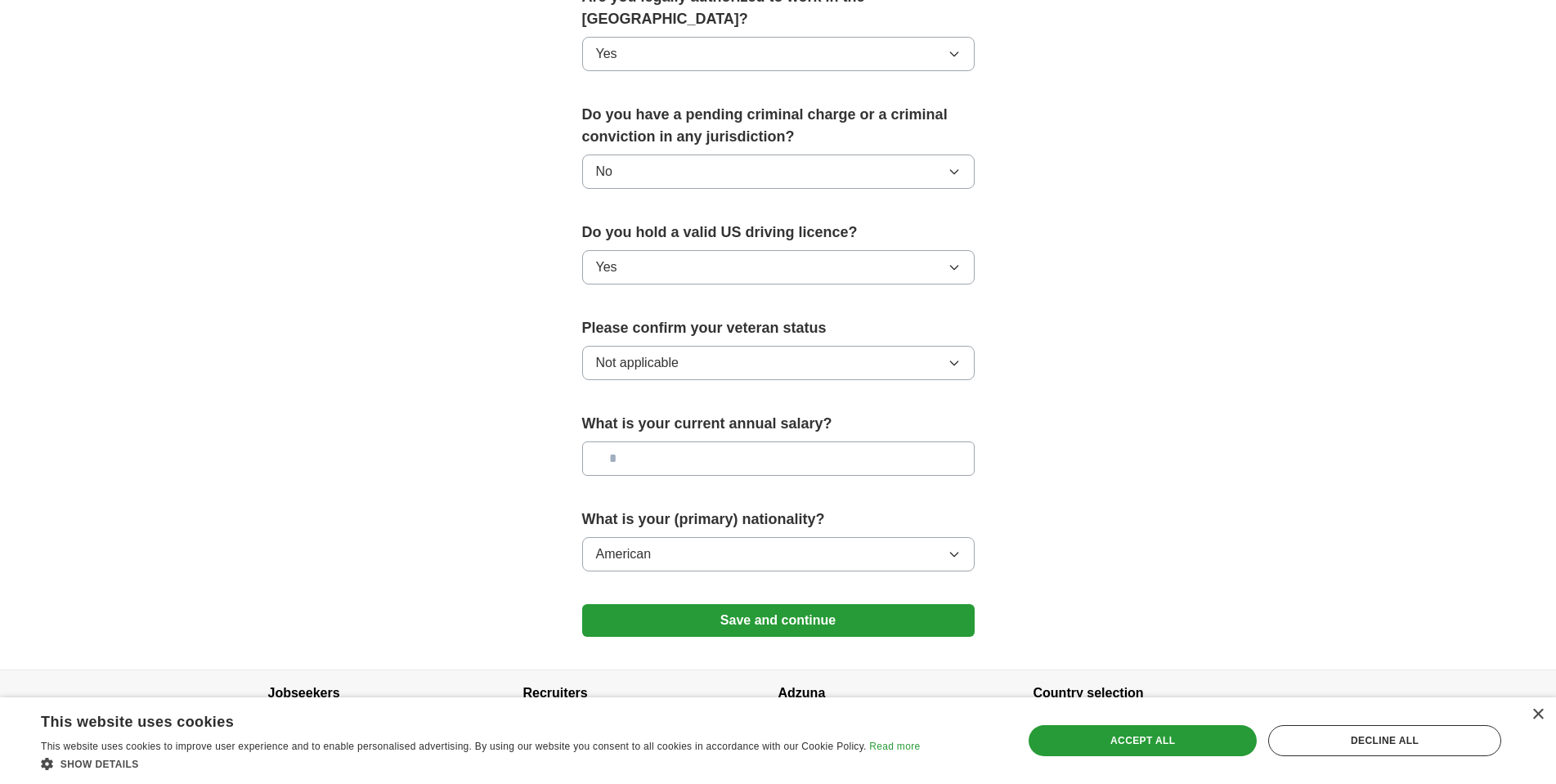
scroll to position [897, 0]
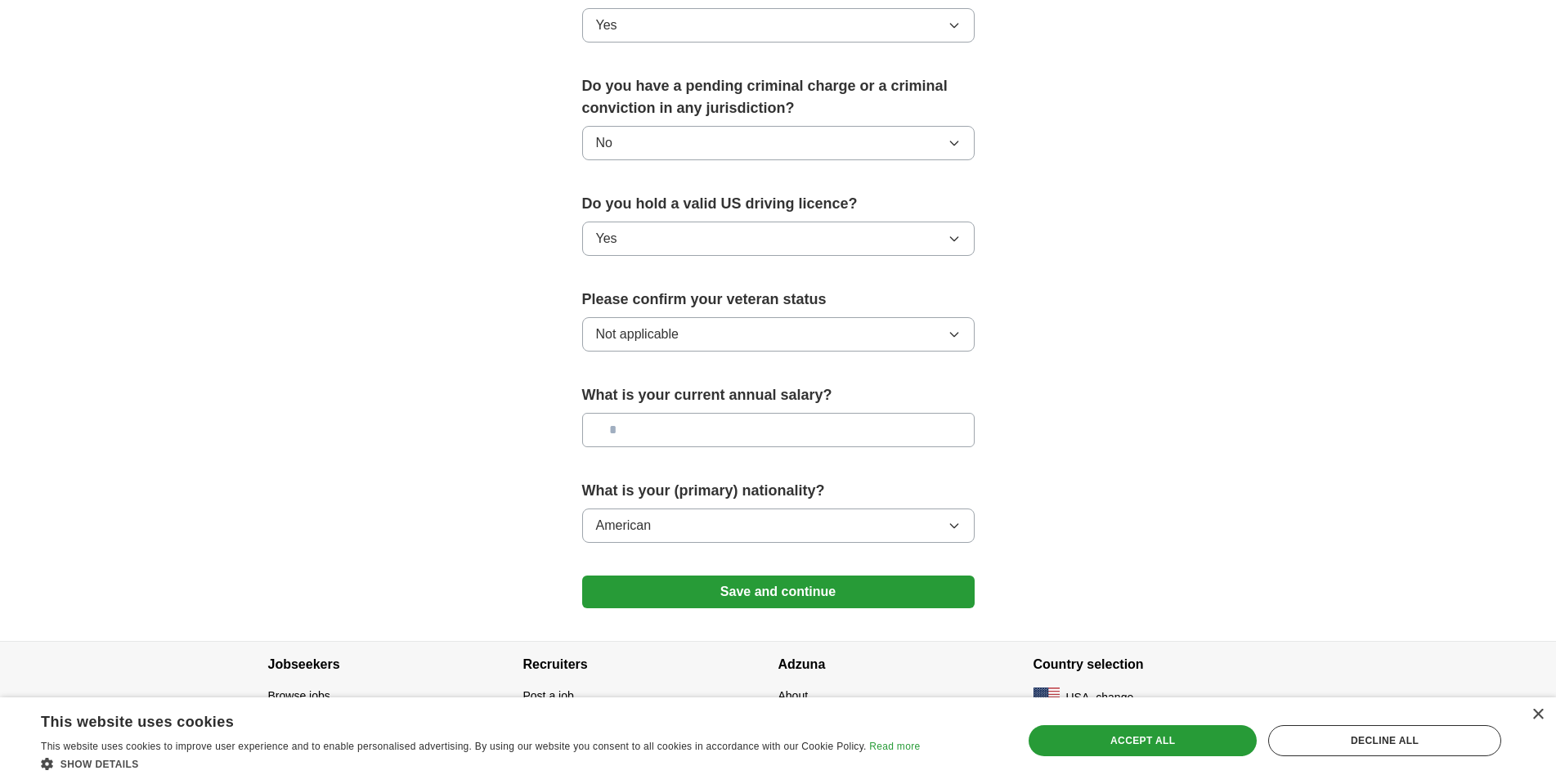
click at [763, 576] on button "Save and continue" at bounding box center [778, 592] width 392 height 33
